Goal: Task Accomplishment & Management: Complete application form

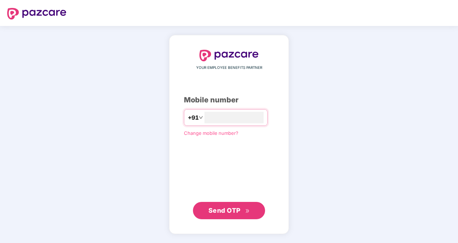
type input "**********"
click at [232, 214] on span "Send OTP" at bounding box center [224, 210] width 32 height 8
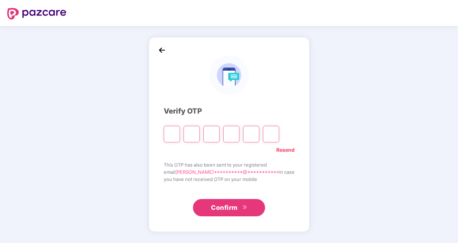
click at [180, 133] on input "Please enter verification code. Digit 1" at bounding box center [172, 134] width 16 height 17
paste input "*"
type input "*"
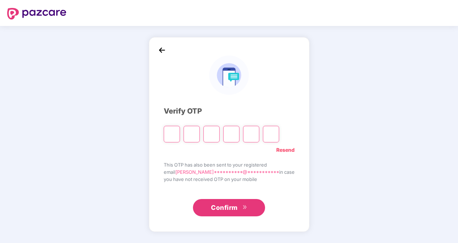
type input "*"
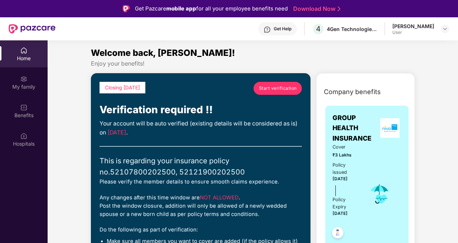
click at [268, 89] on span "Start verification" at bounding box center [278, 88] width 38 height 7
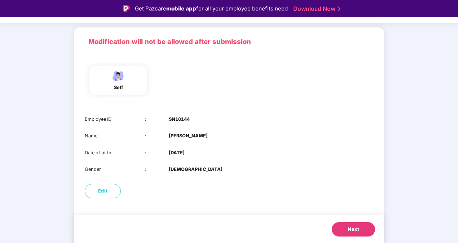
scroll to position [41, 0]
click at [352, 230] on span "Next" at bounding box center [354, 229] width 12 height 7
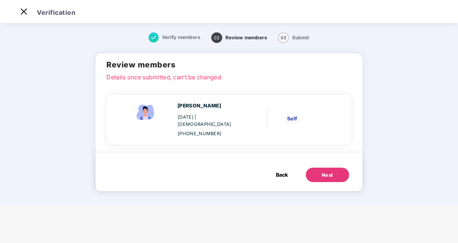
scroll to position [0, 0]
click at [177, 39] on span "Verify members" at bounding box center [181, 37] width 39 height 6
click at [295, 115] on div "Self" at bounding box center [308, 119] width 43 height 8
click at [323, 172] on div "Next" at bounding box center [328, 175] width 12 height 7
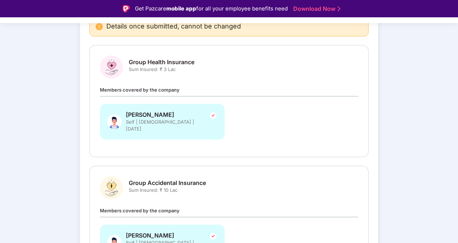
scroll to position [81, 0]
click at [157, 62] on span "Group Health Insurance" at bounding box center [162, 62] width 66 height 8
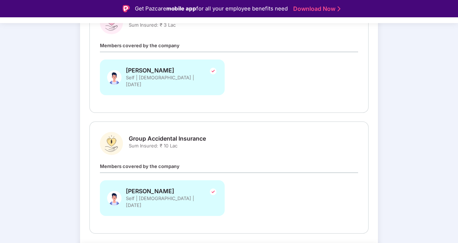
scroll to position [141, 0]
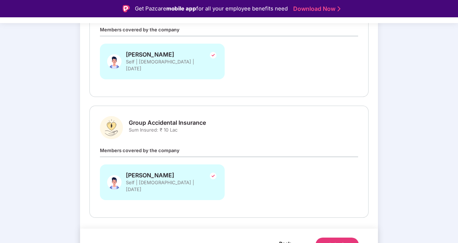
click at [278, 238] on button "Back" at bounding box center [285, 244] width 23 height 12
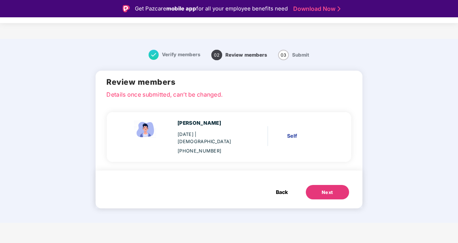
scroll to position [0, 0]
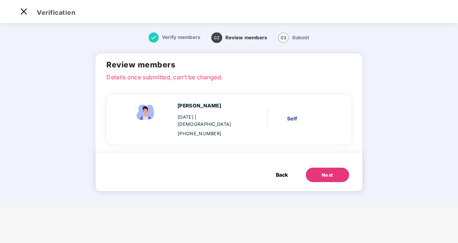
click at [283, 173] on button "Back" at bounding box center [282, 175] width 26 height 14
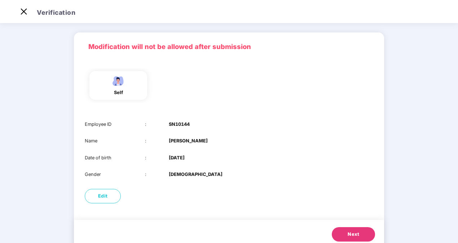
scroll to position [41, 0]
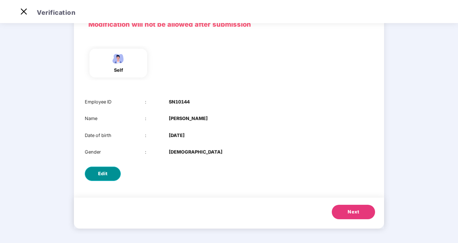
click at [104, 171] on span "Edit" at bounding box center [103, 173] width 10 height 7
select select "****"
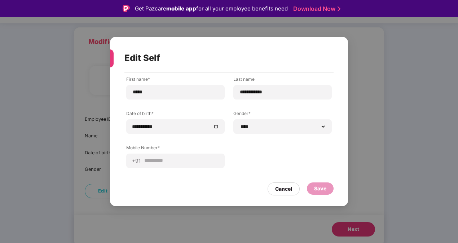
scroll to position [17, 0]
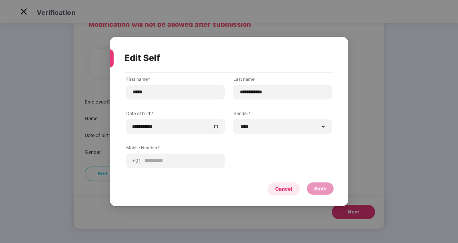
click at [283, 190] on div "Cancel" at bounding box center [283, 189] width 17 height 8
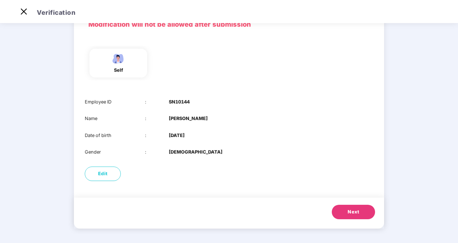
click at [343, 212] on button "Next" at bounding box center [353, 212] width 43 height 14
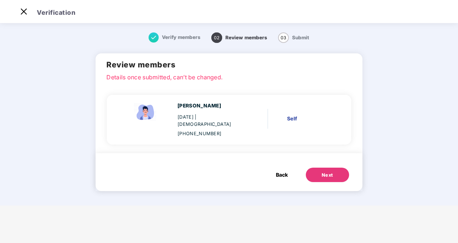
scroll to position [0, 0]
click at [324, 172] on div "Next" at bounding box center [328, 175] width 12 height 7
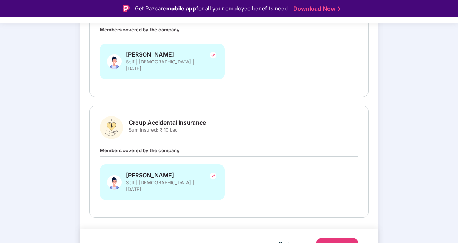
scroll to position [17, 0]
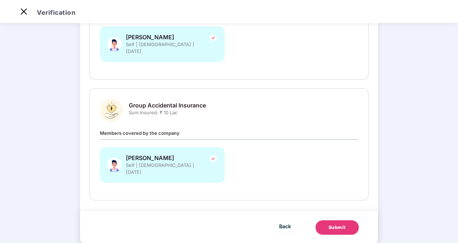
click at [337, 224] on div "Submit" at bounding box center [337, 227] width 17 height 7
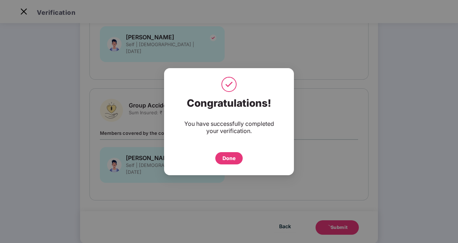
click at [224, 157] on div "Done" at bounding box center [229, 158] width 13 height 8
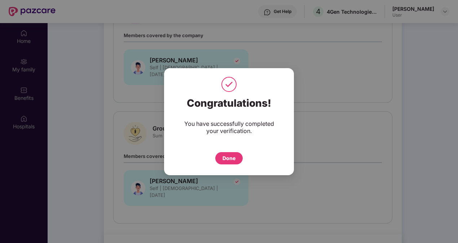
scroll to position [40, 0]
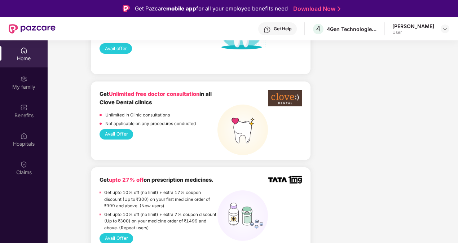
scroll to position [664, 0]
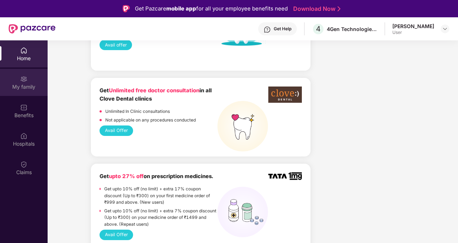
click at [14, 88] on div "My family" at bounding box center [24, 86] width 48 height 7
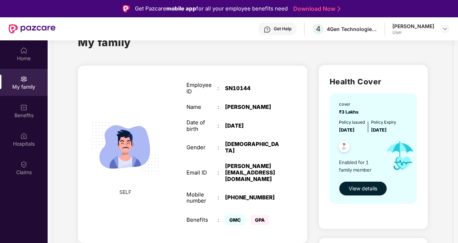
scroll to position [18, 0]
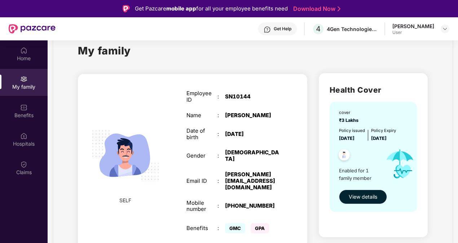
click at [366, 193] on button "View details" at bounding box center [363, 197] width 48 height 14
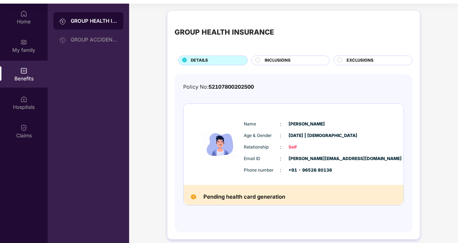
click at [274, 60] on span "INCLUSIONS" at bounding box center [278, 60] width 26 height 6
